Goal: Information Seeking & Learning: Check status

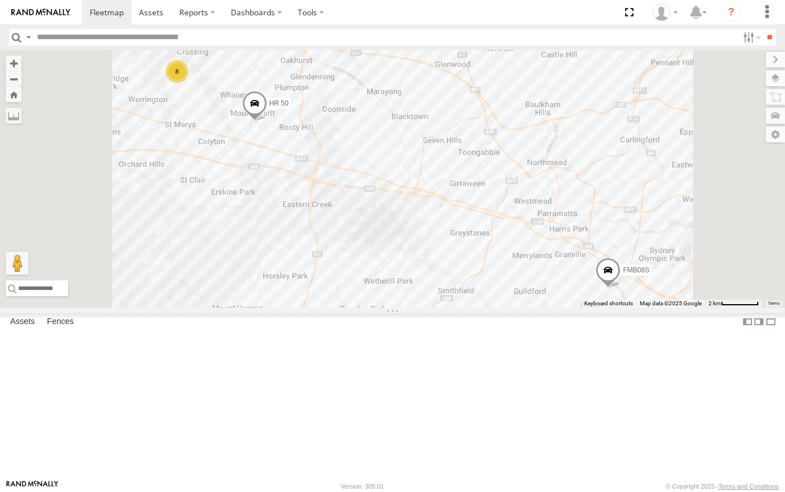
click at [267, 122] on span at bounding box center [254, 106] width 25 height 31
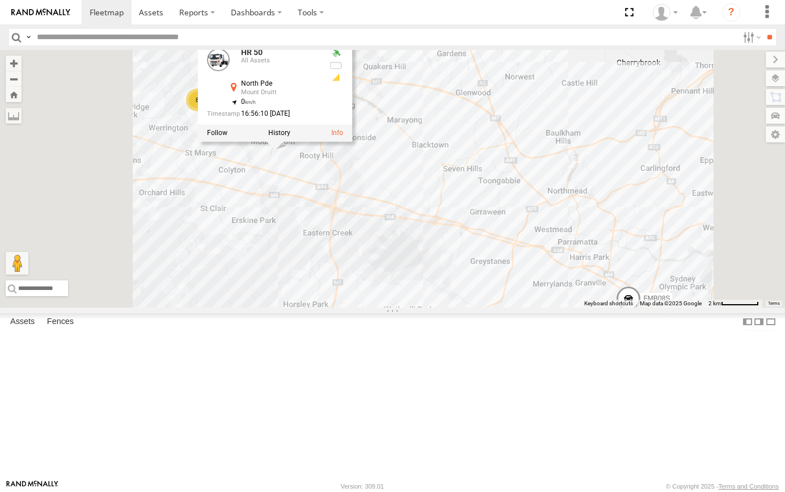
drag, startPoint x: 386, startPoint y: 238, endPoint x: 467, endPoint y: 298, distance: 101.4
click at [467, 298] on div "8 FMB08S HR 50 HR 50 All Assets [GEOGRAPHIC_DATA] -33.76872 , 150.81846 0 16:56…" at bounding box center [392, 179] width 785 height 258
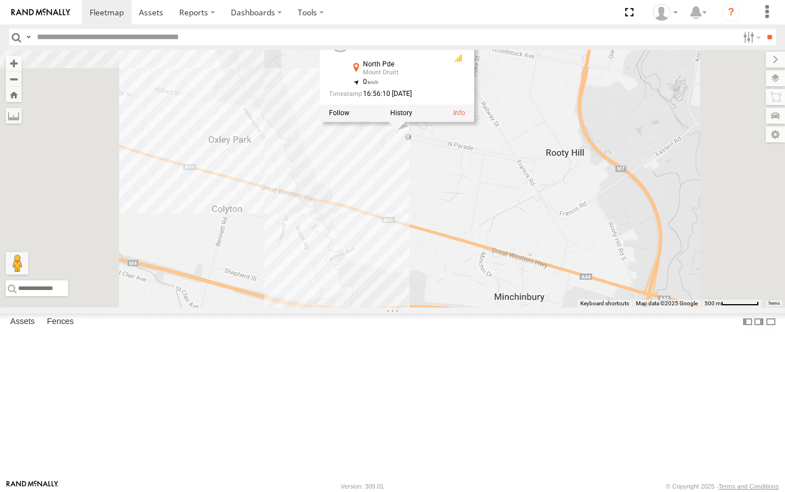
drag, startPoint x: 500, startPoint y: 244, endPoint x: 545, endPoint y: 289, distance: 63.4
click at [545, 289] on div "FMB08S HR 50 HR 50 All Assets [GEOGRAPHIC_DATA] -33.76872 , 150.81846 0 16:56:1…" at bounding box center [392, 179] width 785 height 258
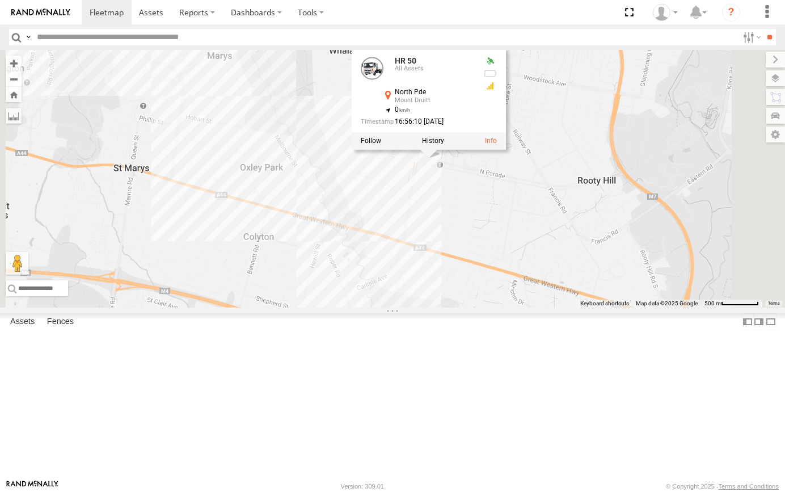
drag, startPoint x: 547, startPoint y: 287, endPoint x: 566, endPoint y: 284, distance: 18.9
click at [547, 287] on div "FMB08S HR 50 HR 50 All Assets [GEOGRAPHIC_DATA] -33.76872 , 150.81846 0 16:56:1…" at bounding box center [392, 179] width 785 height 258
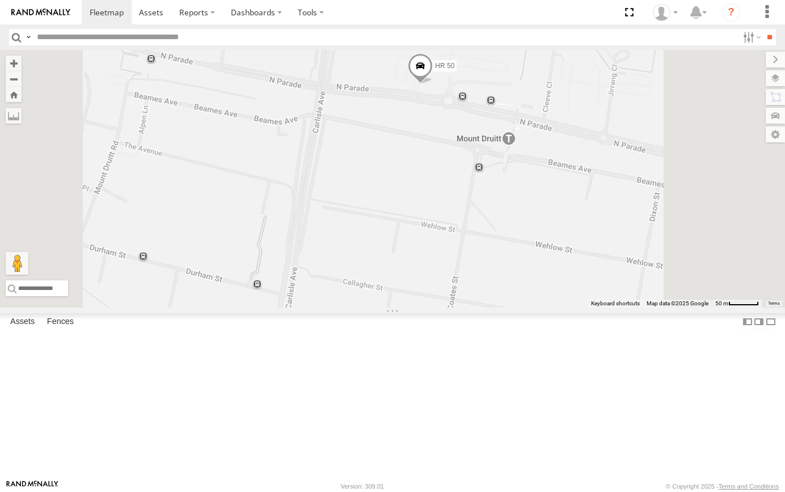
drag, startPoint x: 554, startPoint y: 238, endPoint x: 563, endPoint y: 275, distance: 38.4
click at [563, 275] on div "FMB08S HR 50" at bounding box center [392, 179] width 785 height 258
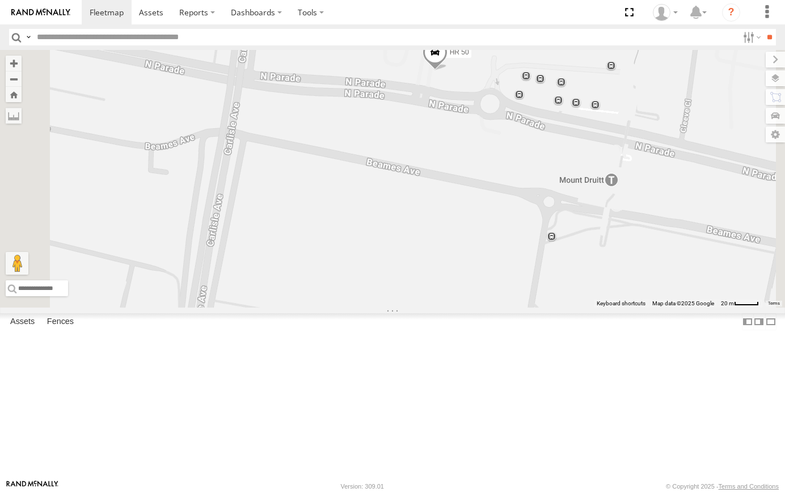
drag, startPoint x: 559, startPoint y: 174, endPoint x: 565, endPoint y: 210, distance: 36.3
click at [565, 210] on div "FMB08S HR 50" at bounding box center [392, 179] width 785 height 258
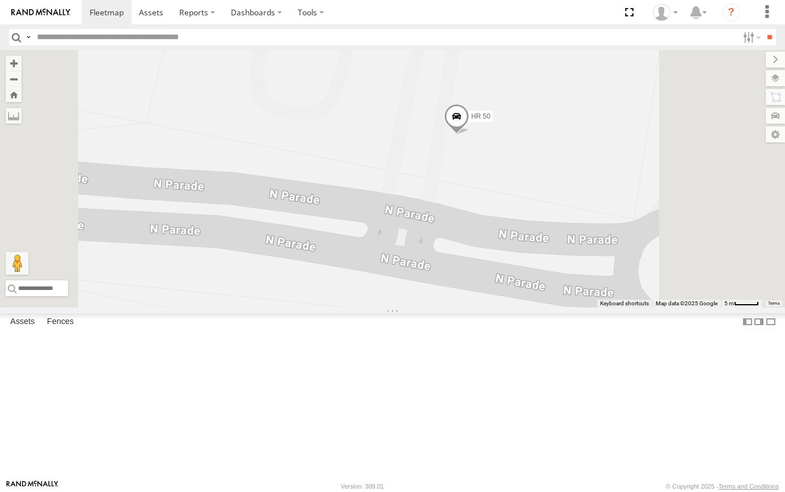
drag, startPoint x: 671, startPoint y: 259, endPoint x: 600, endPoint y: 278, distance: 73.5
click at [611, 271] on div "FMB08S HR 50" at bounding box center [392, 179] width 785 height 258
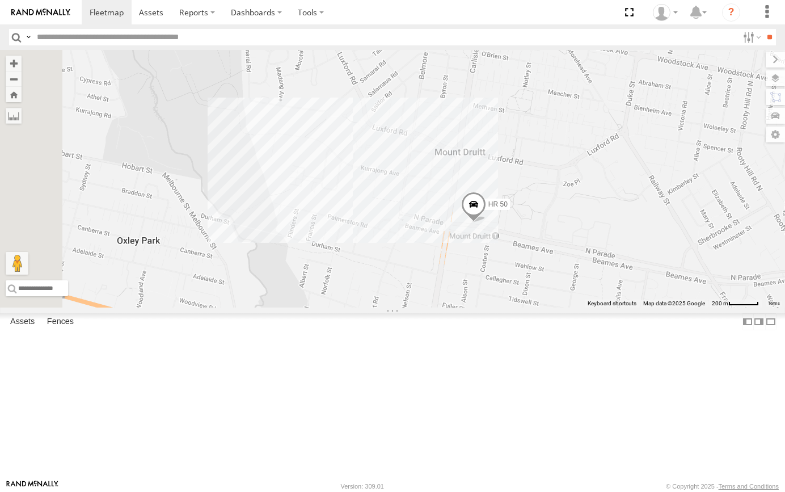
drag, startPoint x: 600, startPoint y: 141, endPoint x: 652, endPoint y: 262, distance: 131.6
click at [652, 262] on div "FMB08S HR 50" at bounding box center [392, 179] width 785 height 258
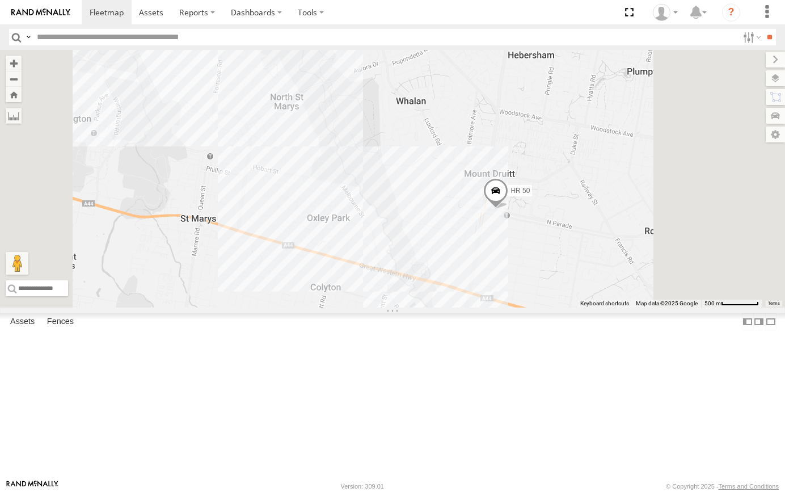
click at [508, 209] on span at bounding box center [495, 193] width 25 height 31
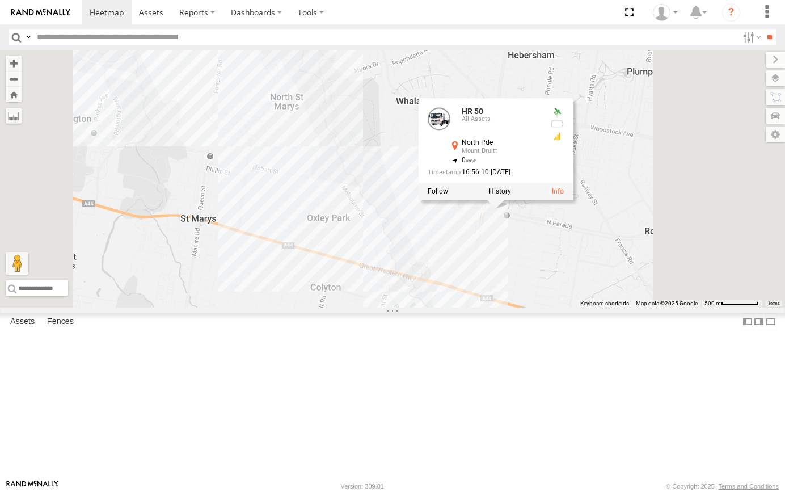
click at [197, 19] on div "8" at bounding box center [186, 8] width 23 height 23
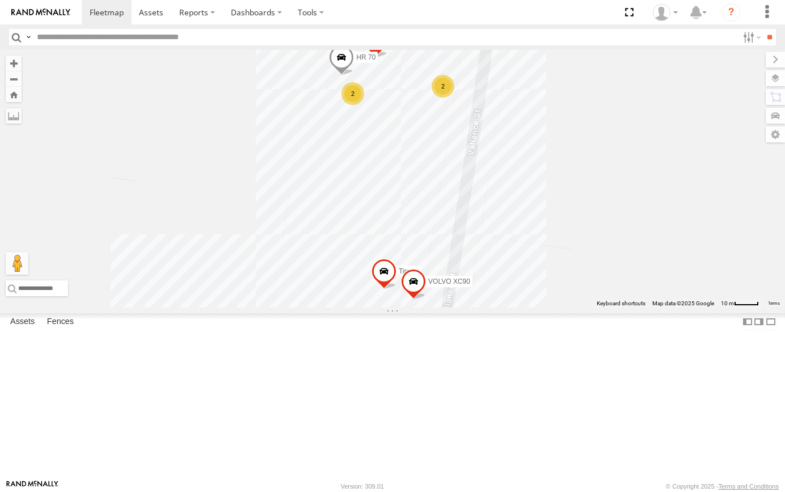
click at [490, 130] on div "FMB08S HR 50 HR 50 All Assets North Pde Mount Druitt -33.76872 , 150.81846 0 16…" at bounding box center [392, 179] width 785 height 258
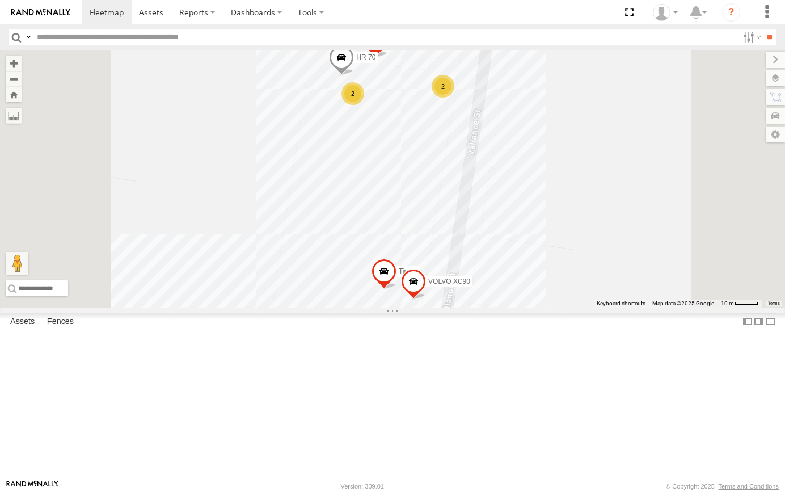
click at [388, 58] on span at bounding box center [375, 42] width 25 height 31
click at [583, 212] on div "FMB08S HR 50 Tipper 2 PM 00 2 VOLVO XC90 HR 70 PM 00 All Assets Depot -33.74249…" at bounding box center [392, 179] width 785 height 258
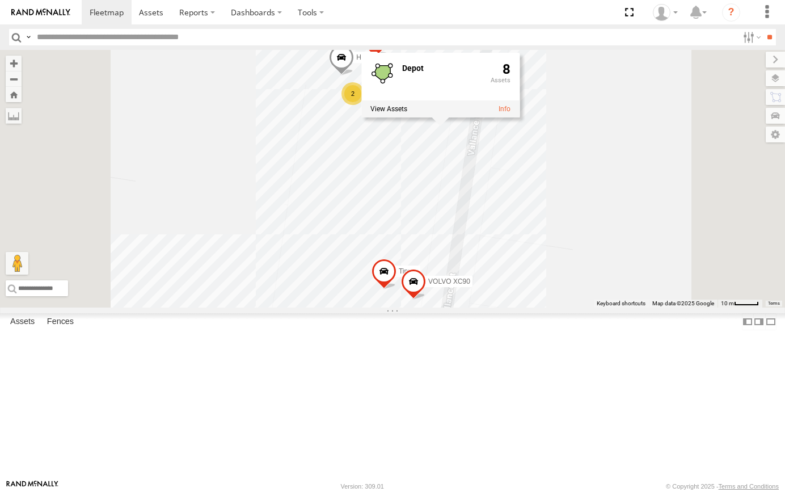
click at [569, 251] on div "FMB08S HR 50 Tipper 2 PM 00 2 VOLVO XC90 HR 70 Depot 8" at bounding box center [392, 179] width 785 height 258
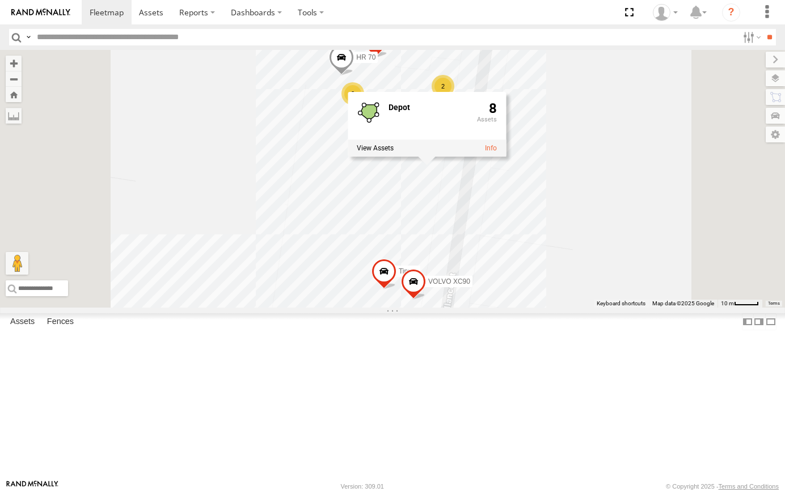
click at [364, 105] on div "2" at bounding box center [352, 93] width 23 height 23
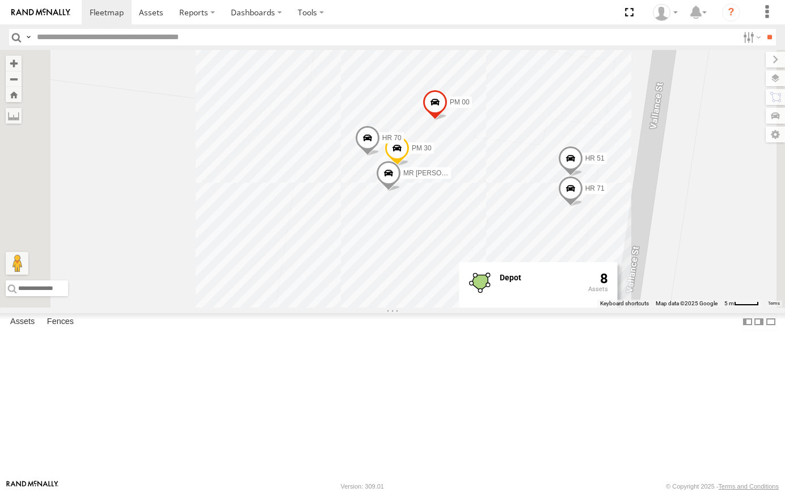
click at [401, 192] on span at bounding box center [388, 176] width 25 height 31
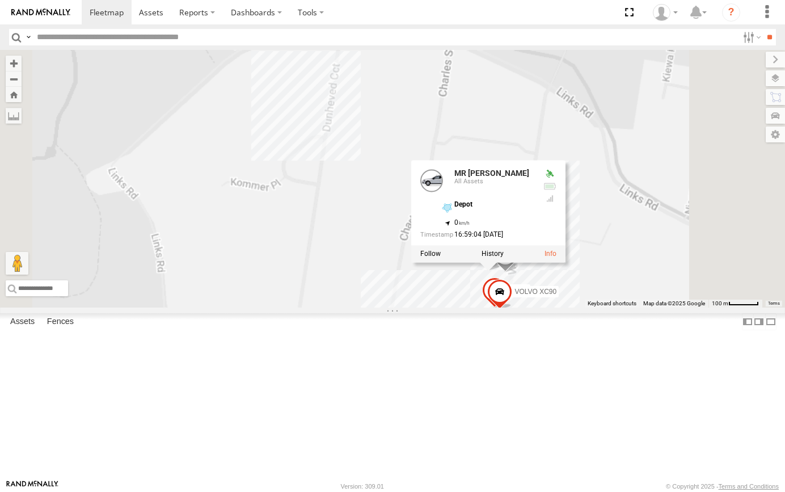
drag, startPoint x: 716, startPoint y: 390, endPoint x: 420, endPoint y: 68, distance: 437.6
click at [420, 69] on div "FMB08S HR 50 Tipper PM 00 VOLVO XC90 HR 70 MR Truck HR 51 PM 30 HR 71 MR Truck …" at bounding box center [392, 179] width 785 height 258
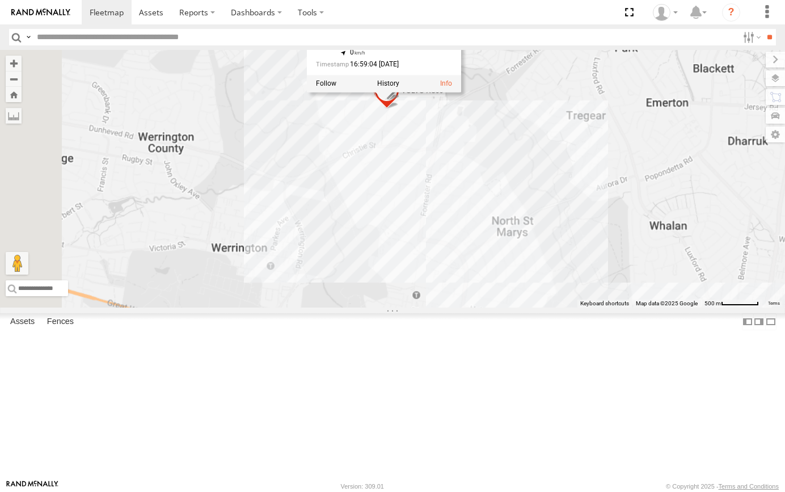
drag, startPoint x: 655, startPoint y: 285, endPoint x: 618, endPoint y: 247, distance: 52.9
click at [618, 247] on div "FMB08S HR 50 Tipper PM 00 VOLVO XC90 HR 70 MR Truck HR 51 PM 30 HR 71 MR Truck …" at bounding box center [392, 179] width 785 height 258
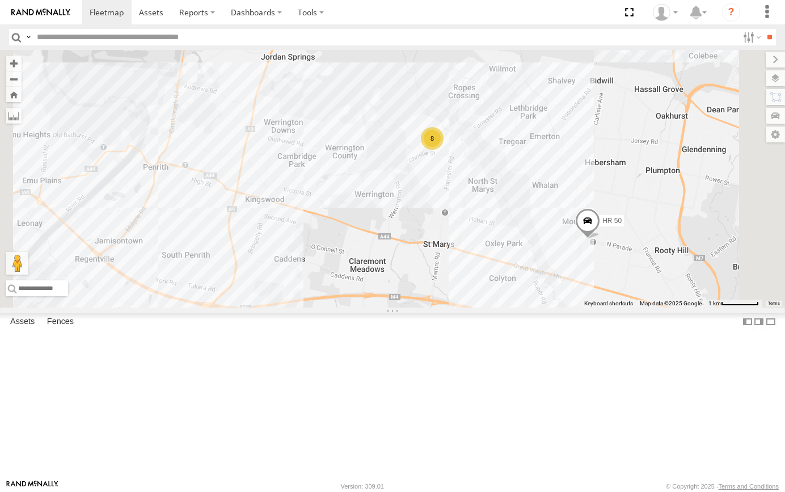
drag, startPoint x: 680, startPoint y: 322, endPoint x: 660, endPoint y: 305, distance: 26.1
click at [660, 305] on div "FMB08S HR 50 8" at bounding box center [392, 179] width 785 height 258
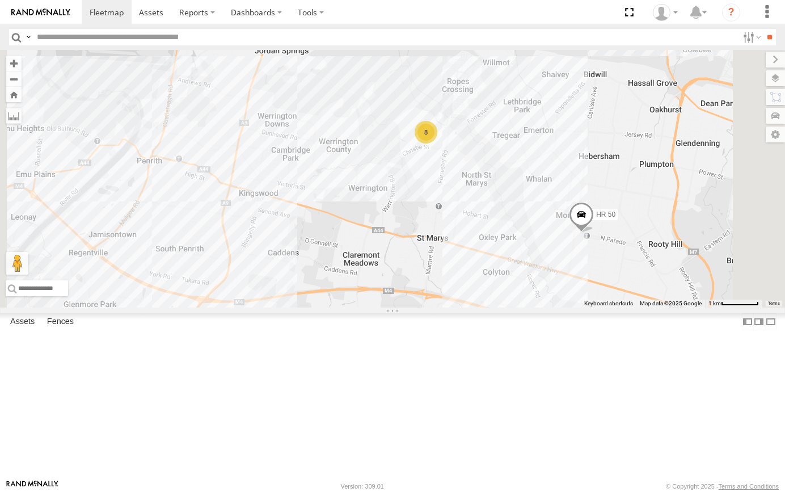
click at [594, 233] on span at bounding box center [581, 217] width 25 height 31
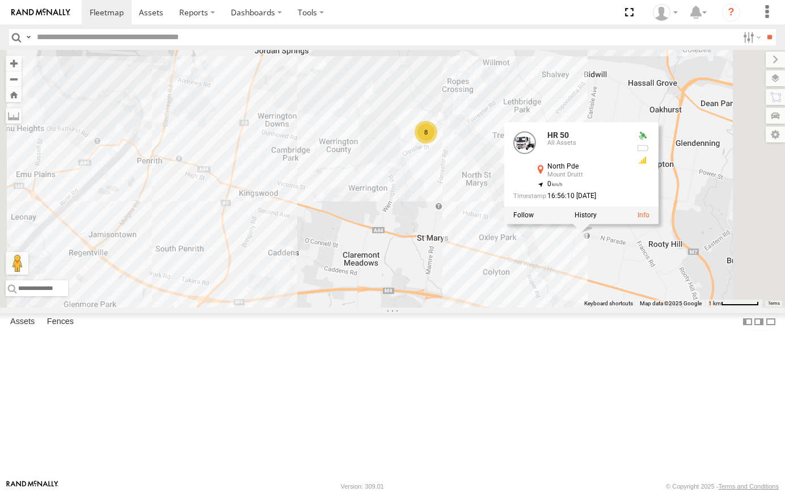
click at [739, 307] on div "FMB08S HR 50 8 HR 50 All Assets [GEOGRAPHIC_DATA] -33.76872 , 150.81846 0 16:56…" at bounding box center [392, 179] width 785 height 258
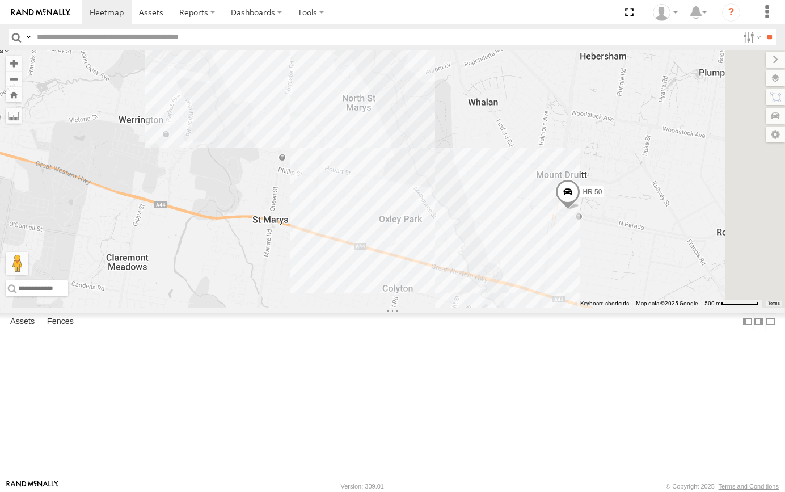
click at [580, 210] on span at bounding box center [567, 194] width 25 height 31
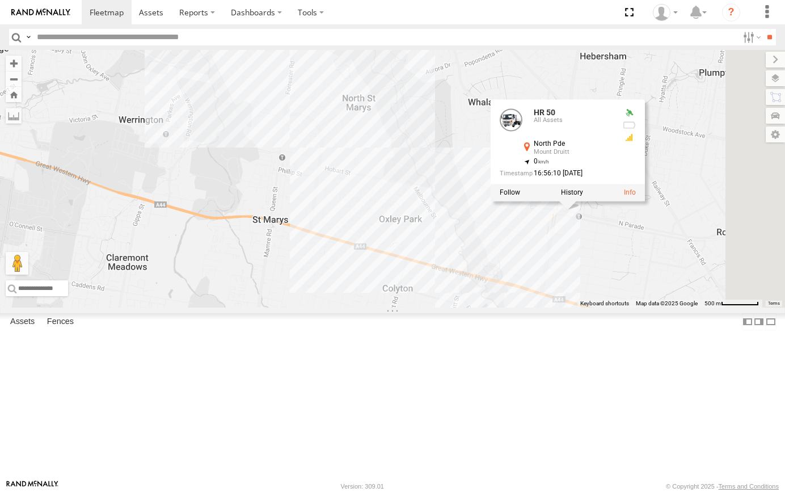
click at [679, 307] on div "FMB08S HR 50 8 HR 50 All Assets [GEOGRAPHIC_DATA] -33.76872 , 150.81846 0 16:56…" at bounding box center [392, 179] width 785 height 258
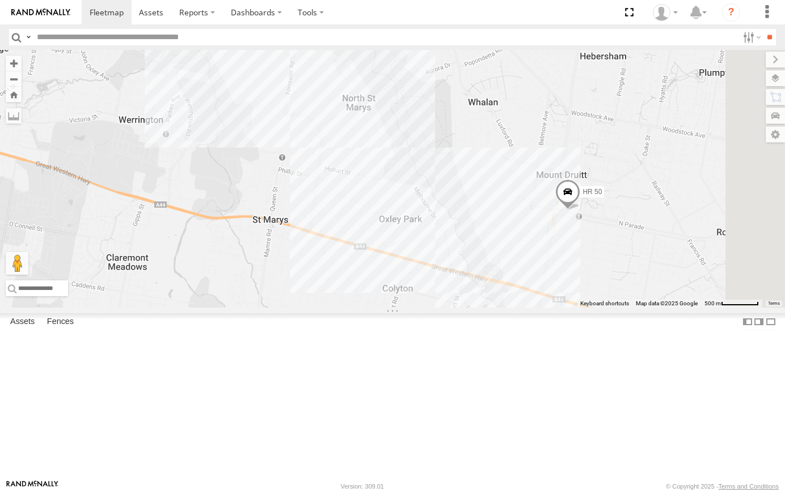
click at [652, 273] on div "FMB08S HR 50 8" at bounding box center [392, 179] width 785 height 258
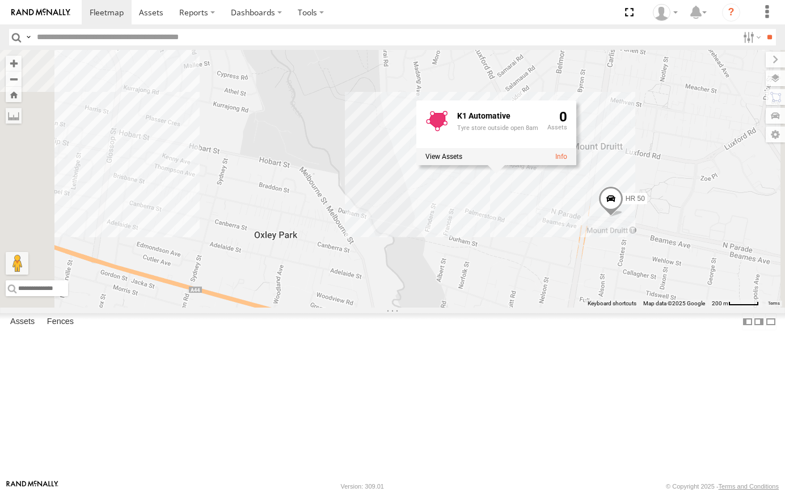
click at [666, 269] on div "FMB08S HR 50 K1 Automative Tyre store outside open 8am 0" at bounding box center [392, 179] width 785 height 258
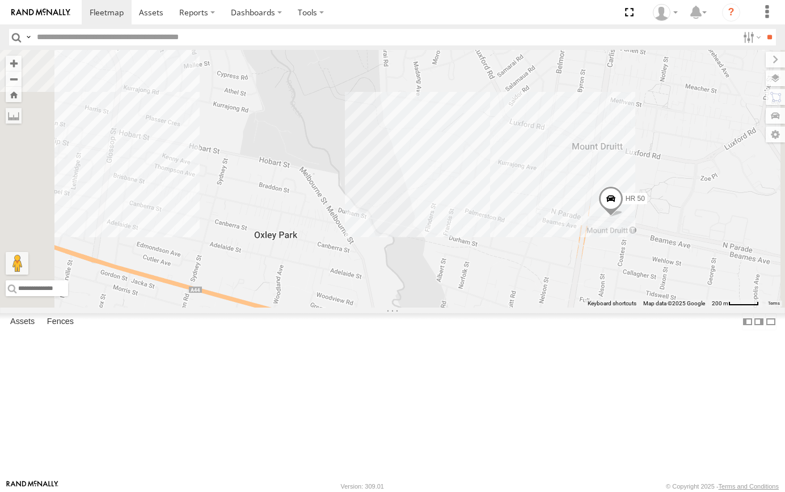
click at [666, 264] on div "FMB08S HR 50" at bounding box center [392, 179] width 785 height 258
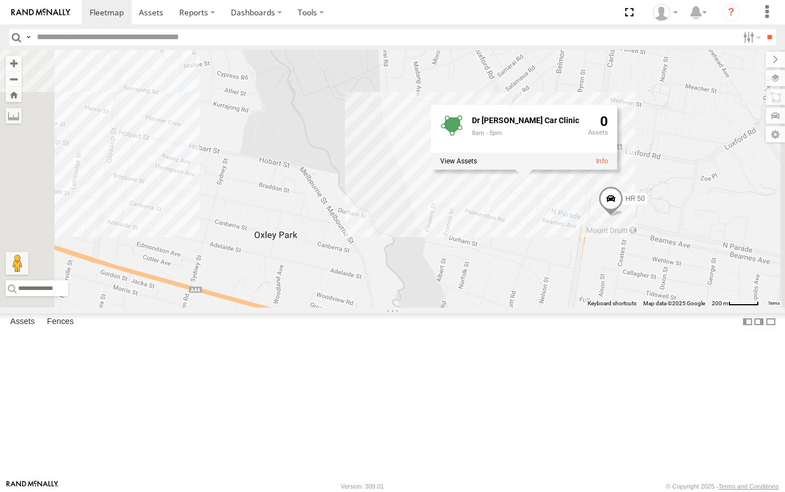
click at [639, 268] on div "FMB08S HR 50 Dr Js Car Clinic 8am - 5pm 0" at bounding box center [392, 179] width 785 height 258
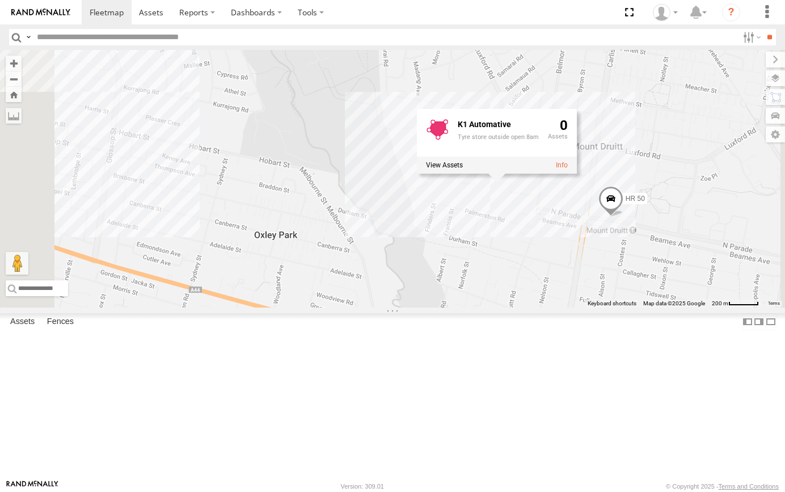
click at [624, 305] on div "FMB08S HR 50 K1 Automative Tyre store outside open 8am 0" at bounding box center [392, 179] width 785 height 258
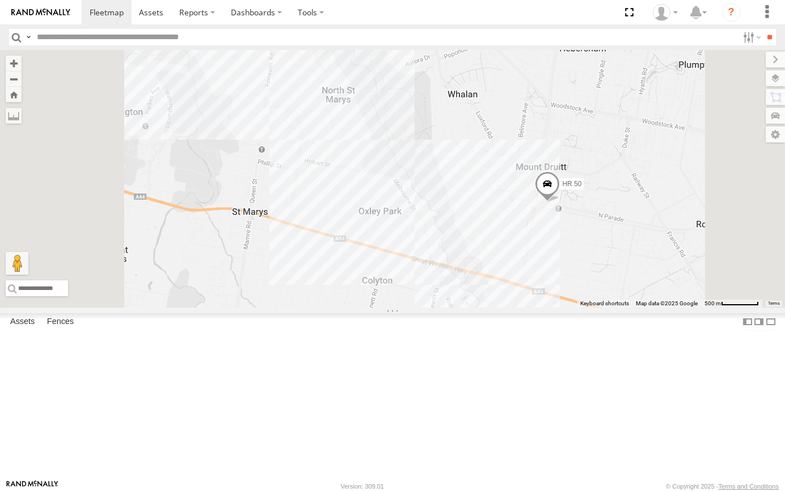
click at [560, 202] on span at bounding box center [547, 186] width 25 height 31
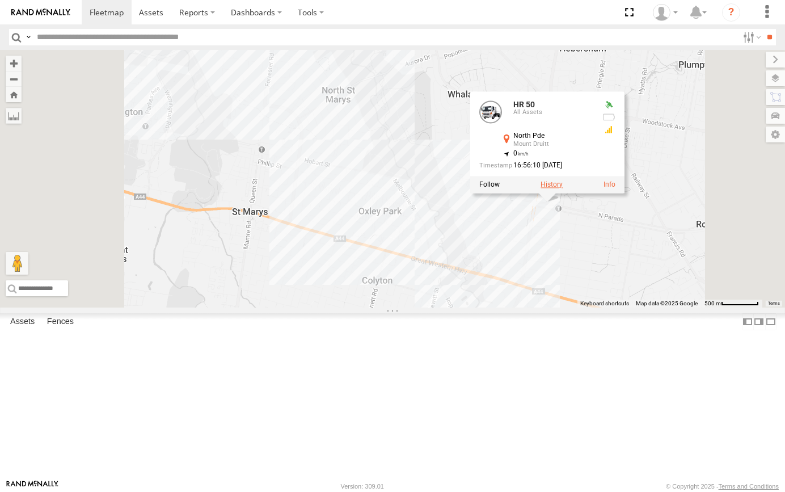
click at [563, 189] on label at bounding box center [552, 185] width 22 height 8
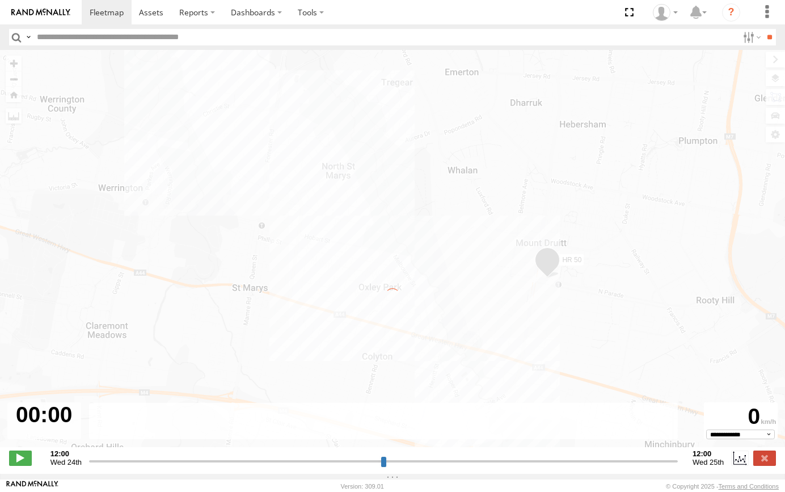
type input "**********"
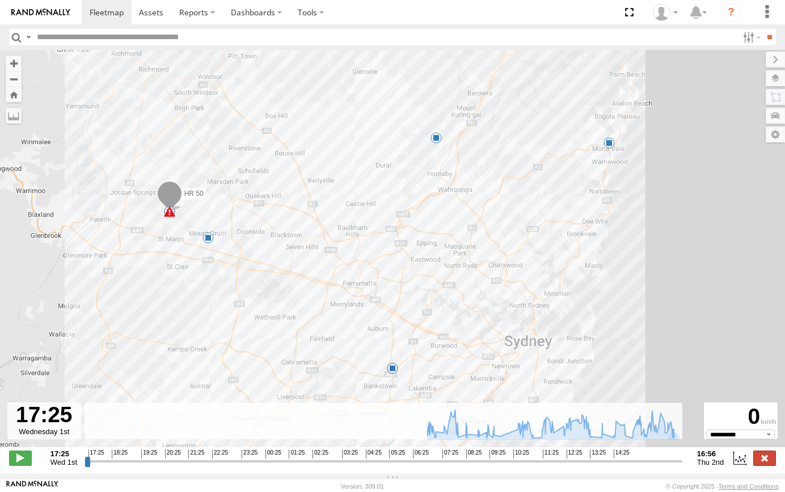
click at [754, 463] on label at bounding box center [764, 457] width 23 height 15
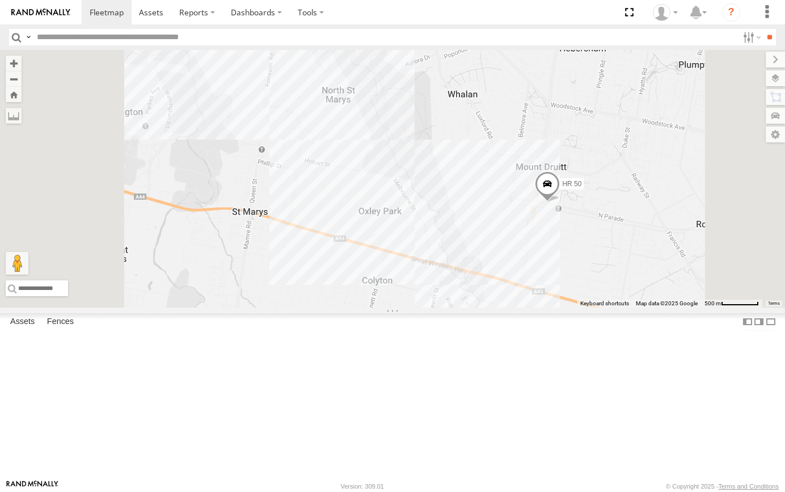
click at [560, 202] on span at bounding box center [547, 186] width 25 height 31
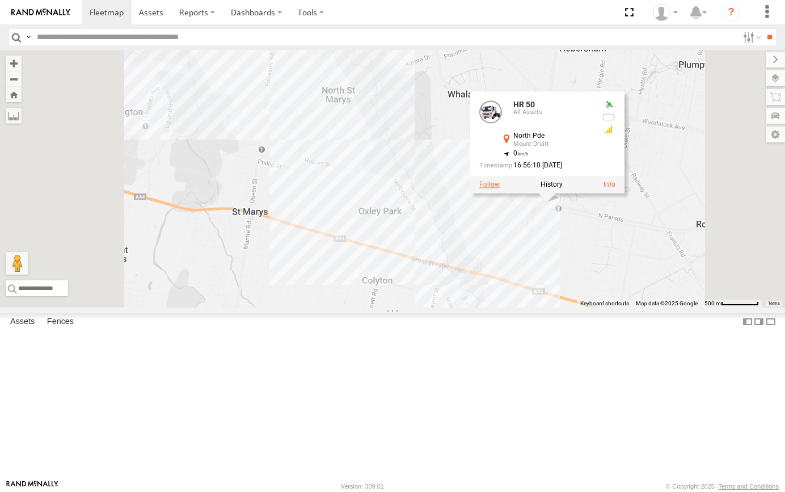
click at [500, 189] on label at bounding box center [489, 185] width 20 height 8
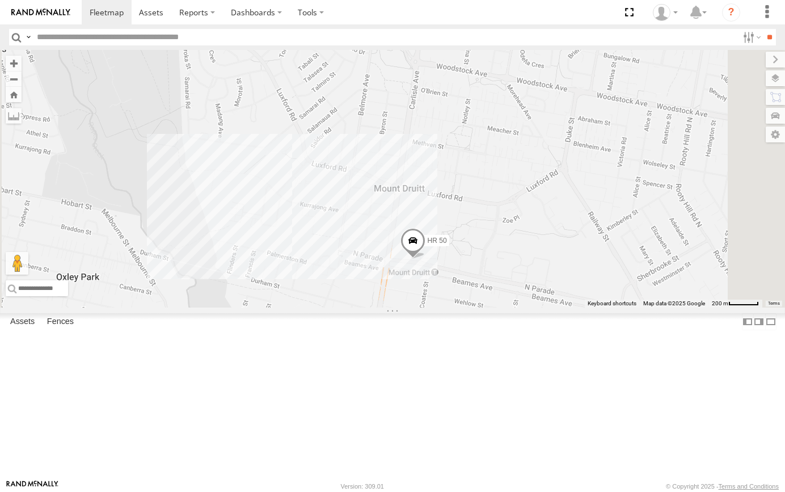
click at [425, 259] on span at bounding box center [412, 244] width 25 height 31
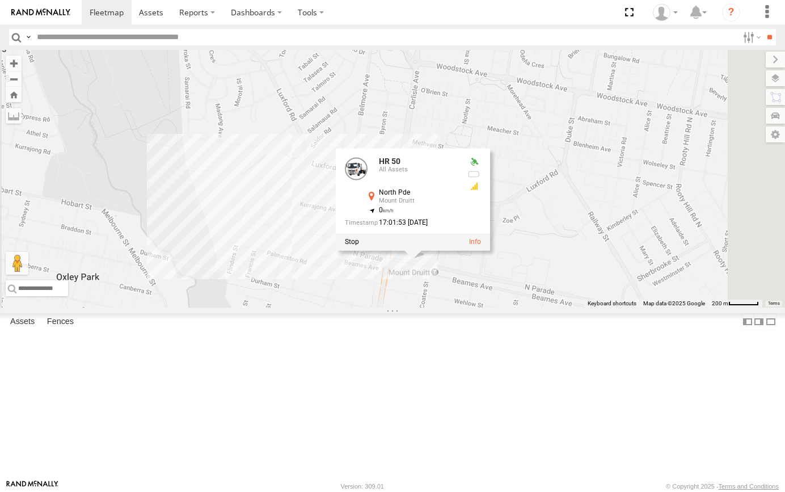
click at [576, 307] on div "HR 50 HR 50 All Assets North Pde Mount Druitt -33.76874 , 150.81845 0 17:01:53 …" at bounding box center [392, 179] width 785 height 258
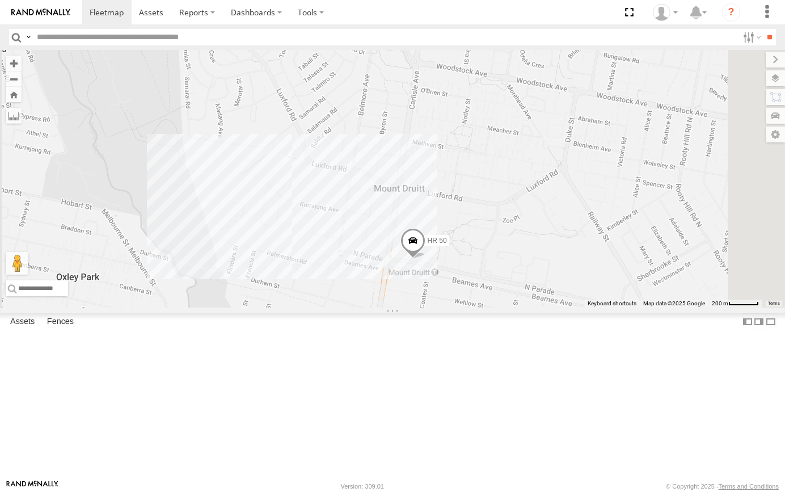
click at [556, 307] on div "HR 50" at bounding box center [392, 179] width 785 height 258
click at [425, 259] on span at bounding box center [412, 244] width 25 height 31
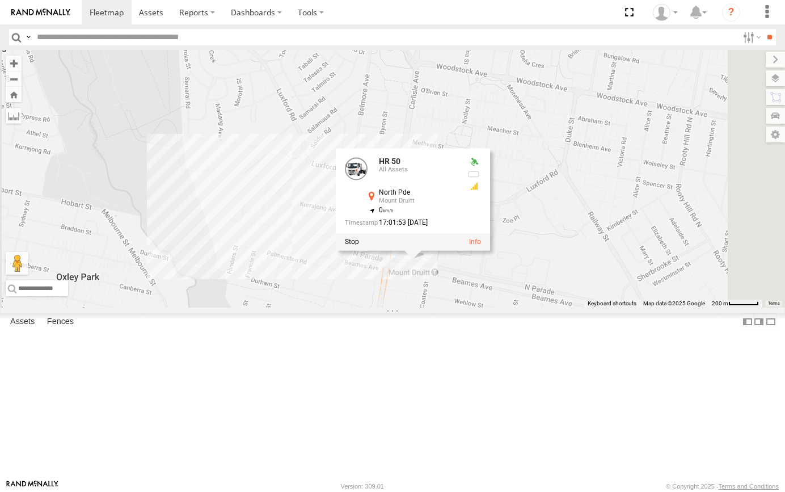
click at [559, 307] on div "HR 50 HR 50 All Assets North Pde Mount Druitt -33.76874 , 150.81845 0 17:01:53 …" at bounding box center [392, 179] width 785 height 258
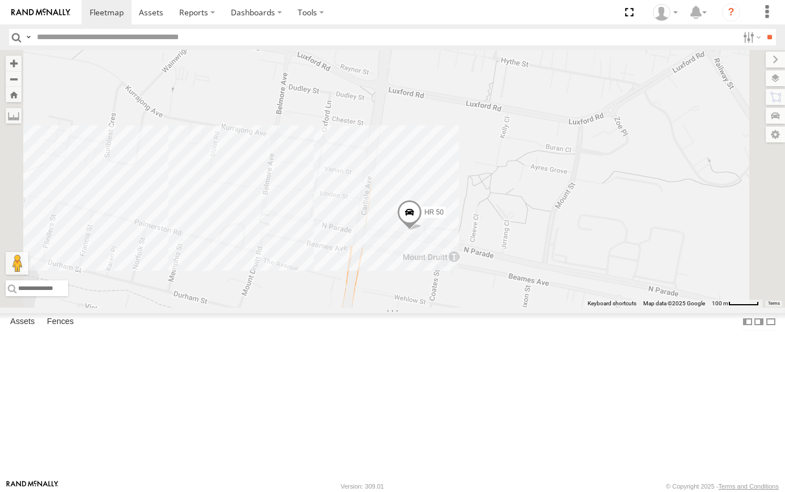
click at [422, 230] on span at bounding box center [409, 215] width 25 height 31
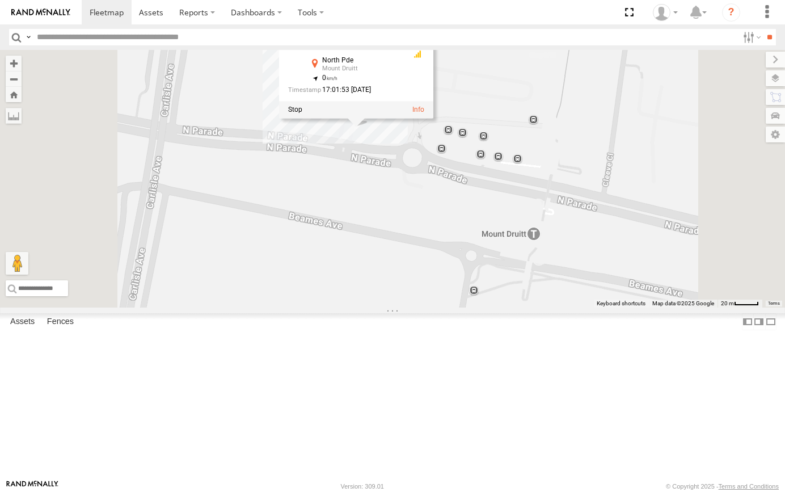
click at [529, 281] on div "HR 50 HR 50 All Assets North Pde Mount Druitt -33.76874 , 150.81845 0 17:01:53 …" at bounding box center [392, 179] width 785 height 258
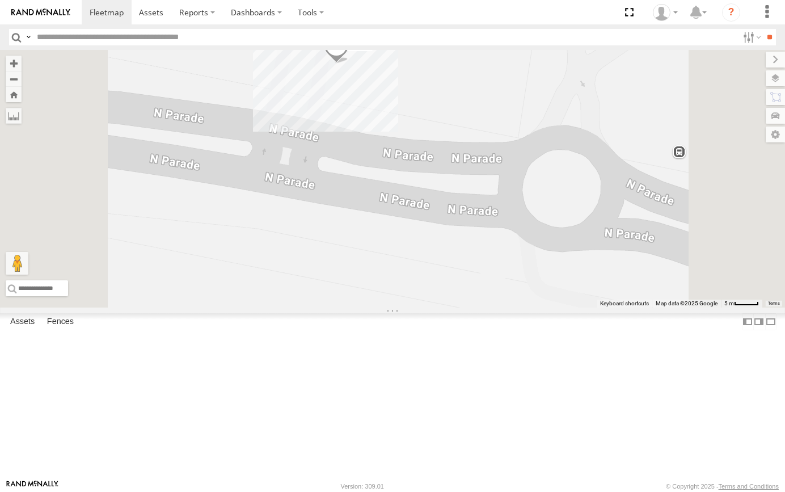
click at [349, 64] on span at bounding box center [336, 48] width 25 height 31
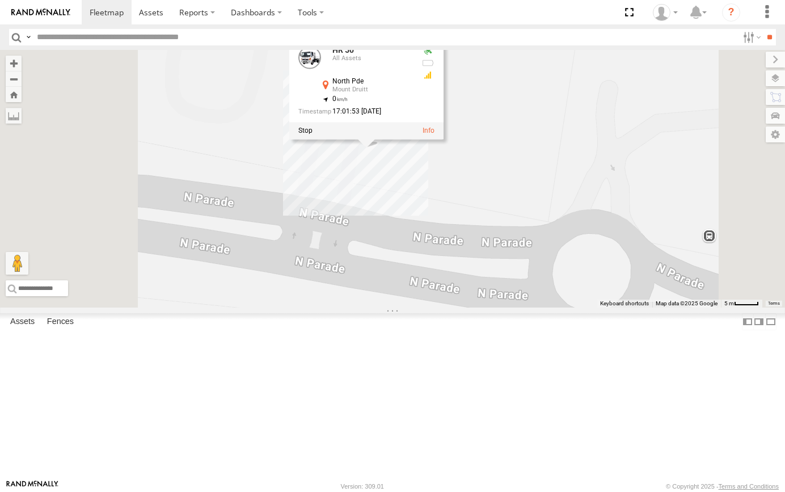
drag, startPoint x: 506, startPoint y: 190, endPoint x: 537, endPoint y: 275, distance: 90.4
click at [537, 275] on div "HR 50 HR 50 All Assets North Pde Mount Druitt -33.76874 , 150.81845 0 17:01:53 …" at bounding box center [392, 179] width 785 height 258
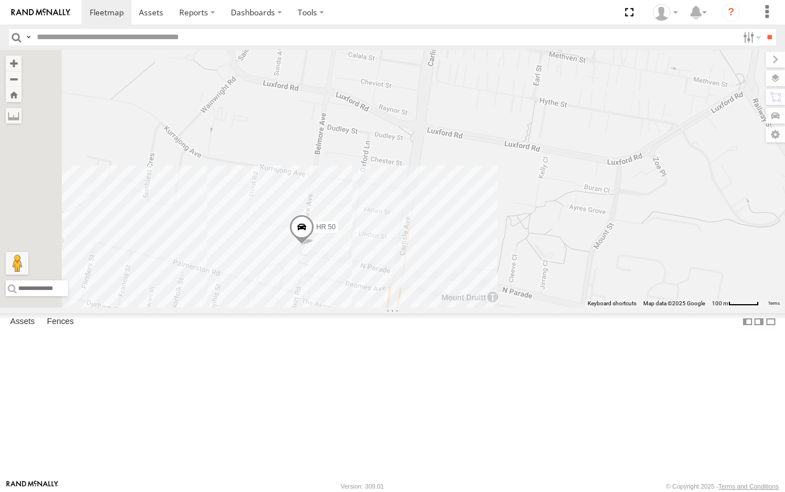
drag, startPoint x: 503, startPoint y: 297, endPoint x: 580, endPoint y: 286, distance: 78.0
click at [580, 286] on div "HR 50" at bounding box center [392, 179] width 785 height 258
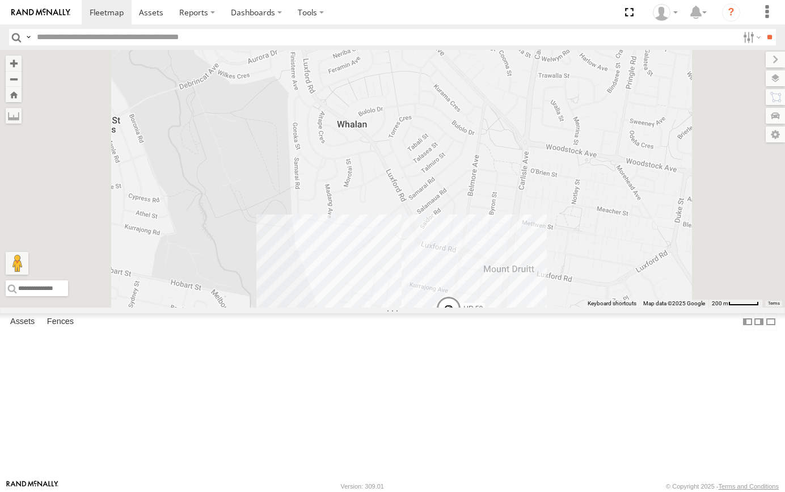
drag, startPoint x: 624, startPoint y: 281, endPoint x: 618, endPoint y: 353, distance: 72.9
click at [618, 307] on div "HR 50" at bounding box center [392, 179] width 785 height 258
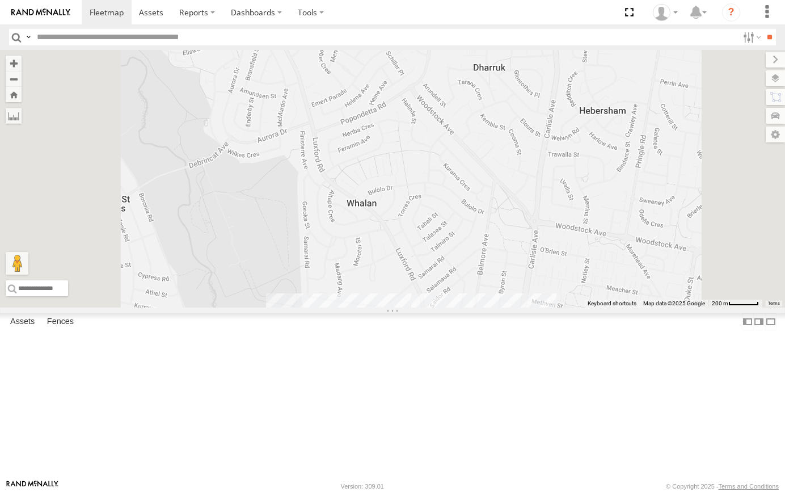
drag, startPoint x: 606, startPoint y: 252, endPoint x: 616, endPoint y: 326, distance: 73.8
click at [616, 307] on div "HR 50" at bounding box center [392, 179] width 785 height 258
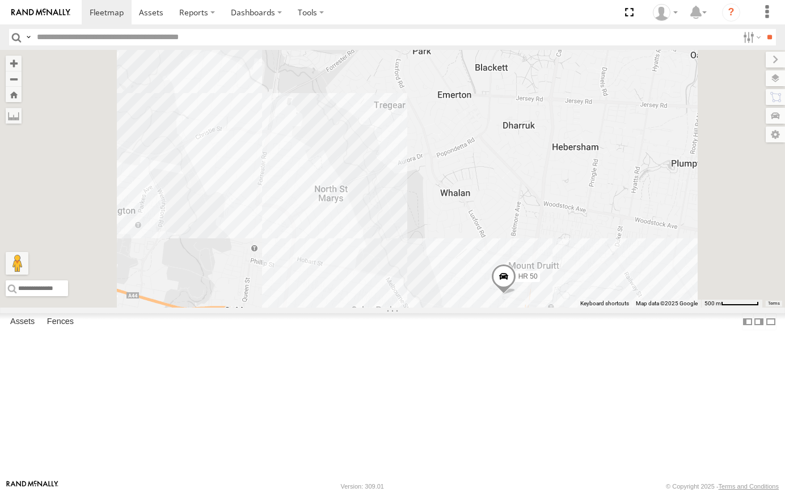
drag, startPoint x: 617, startPoint y: 318, endPoint x: 654, endPoint y: 282, distance: 51.0
click at [655, 284] on div "HR 50" at bounding box center [392, 179] width 785 height 258
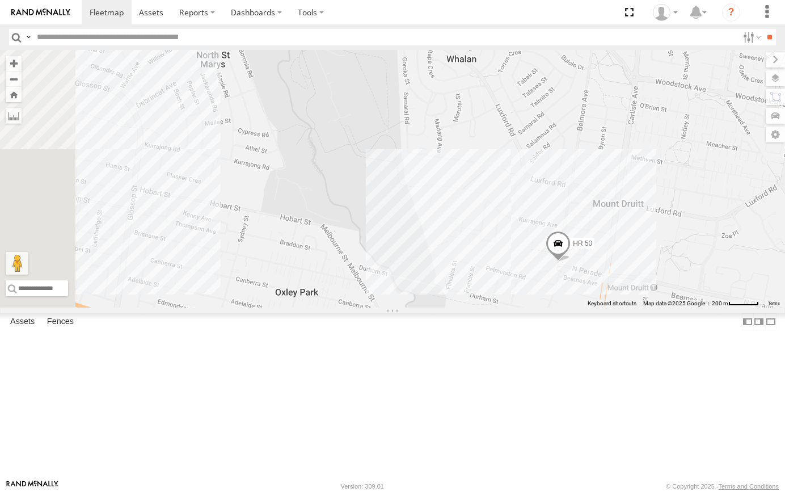
drag, startPoint x: 589, startPoint y: 314, endPoint x: 625, endPoint y: 229, distance: 92.1
click at [625, 229] on div "HR 50" at bounding box center [392, 179] width 785 height 258
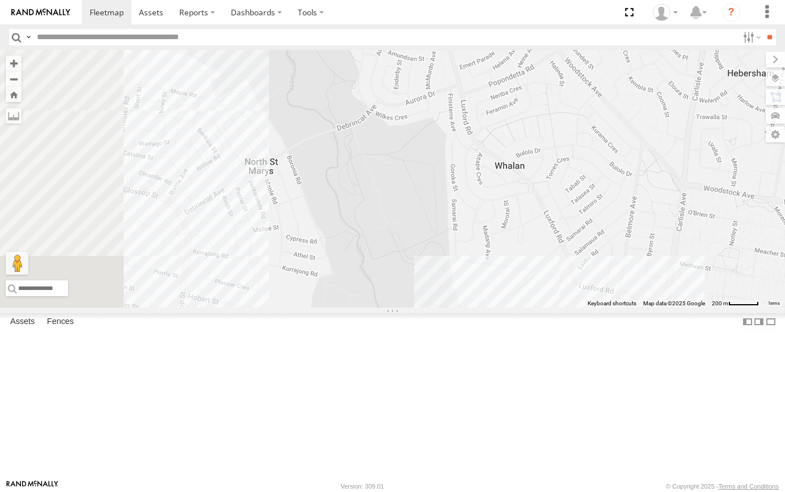
drag, startPoint x: 611, startPoint y: 259, endPoint x: 650, endPoint y: 324, distance: 76.1
click at [657, 307] on div "HR 50" at bounding box center [392, 179] width 785 height 258
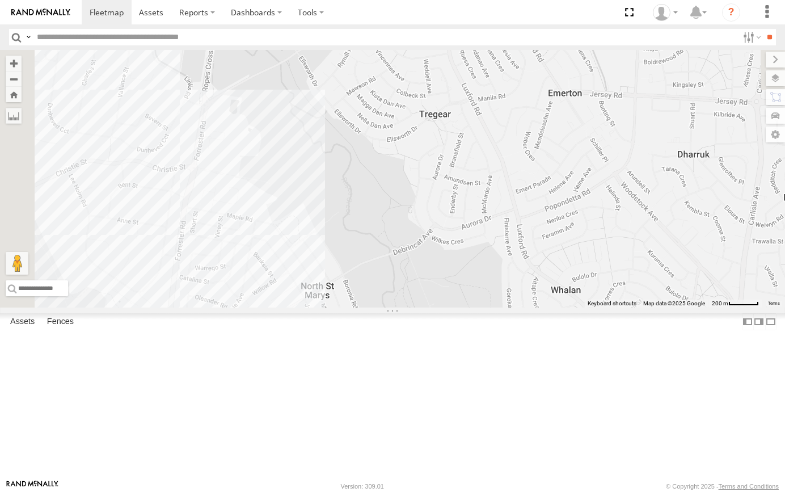
drag, startPoint x: 610, startPoint y: 279, endPoint x: 665, endPoint y: 387, distance: 121.5
click at [687, 307] on div "HR 50" at bounding box center [392, 179] width 785 height 258
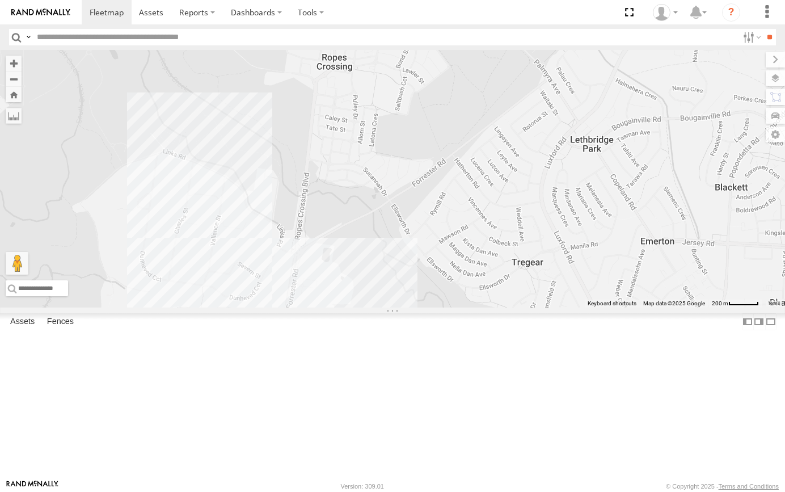
drag, startPoint x: 594, startPoint y: 322, endPoint x: 604, endPoint y: 254, distance: 68.7
click at [579, 307] on div "HR 50" at bounding box center [392, 179] width 785 height 258
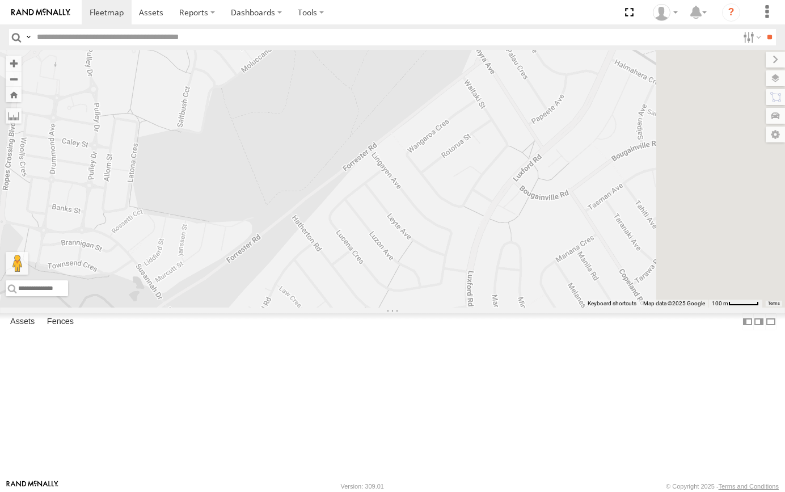
drag, startPoint x: 674, startPoint y: 191, endPoint x: 572, endPoint y: 188, distance: 102.7
click at [572, 188] on div "HR 50" at bounding box center [392, 179] width 785 height 258
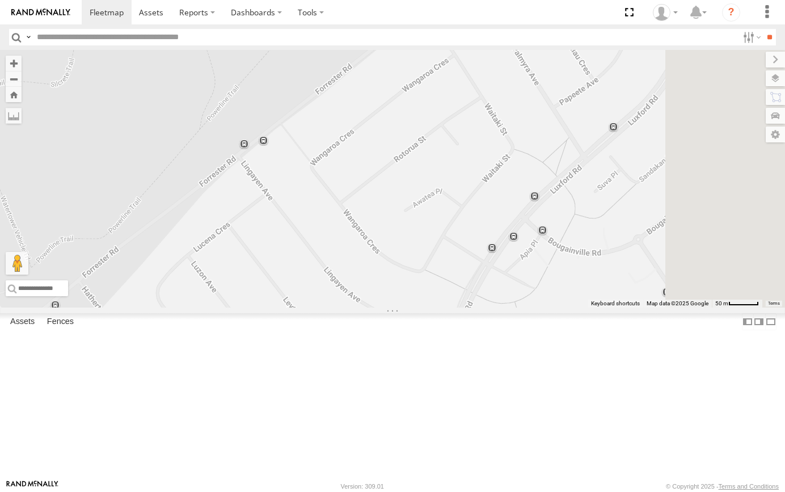
drag, startPoint x: 627, startPoint y: 243, endPoint x: 558, endPoint y: 204, distance: 78.7
click at [558, 204] on div "HR 50" at bounding box center [392, 179] width 785 height 258
